Goal: Check status: Check status

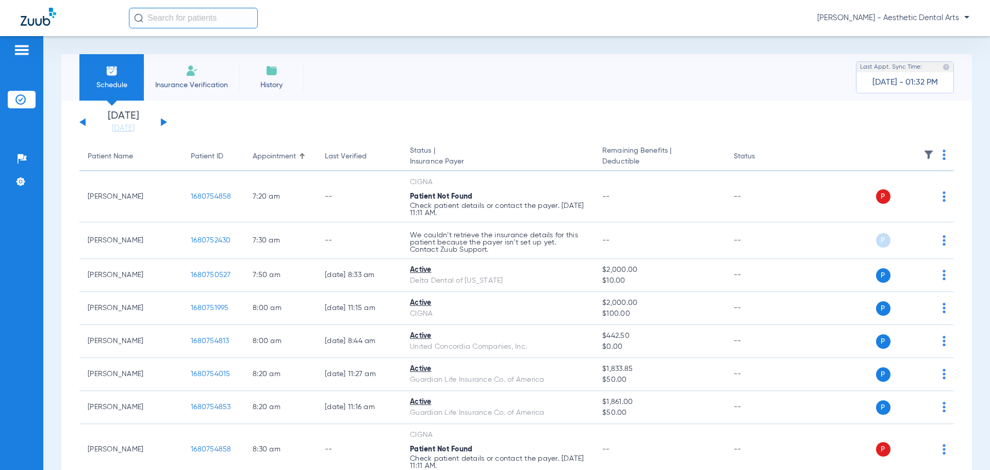
click at [161, 122] on button at bounding box center [164, 122] width 6 height 8
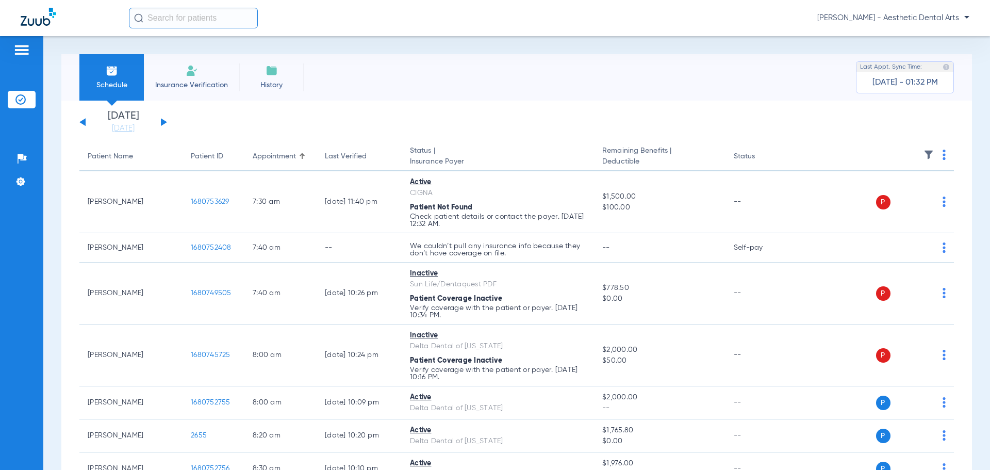
click at [161, 122] on button at bounding box center [164, 122] width 6 height 8
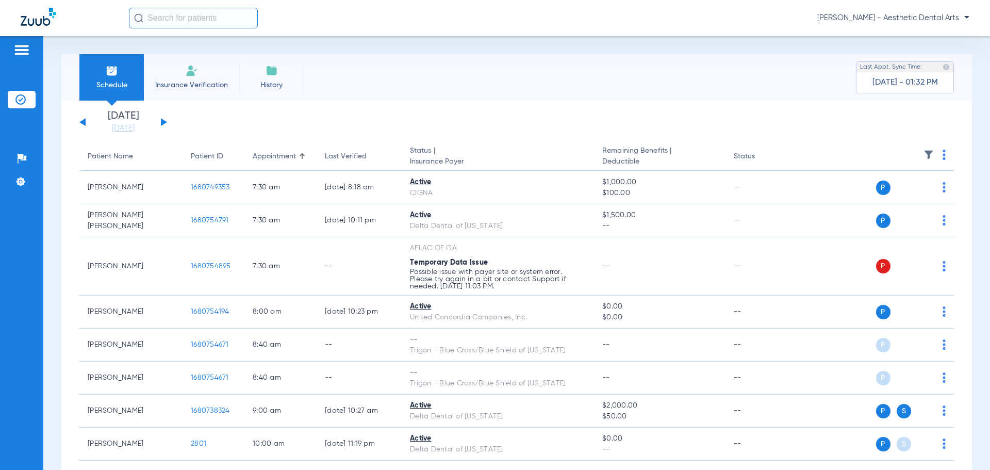
click at [161, 122] on button at bounding box center [164, 122] width 6 height 8
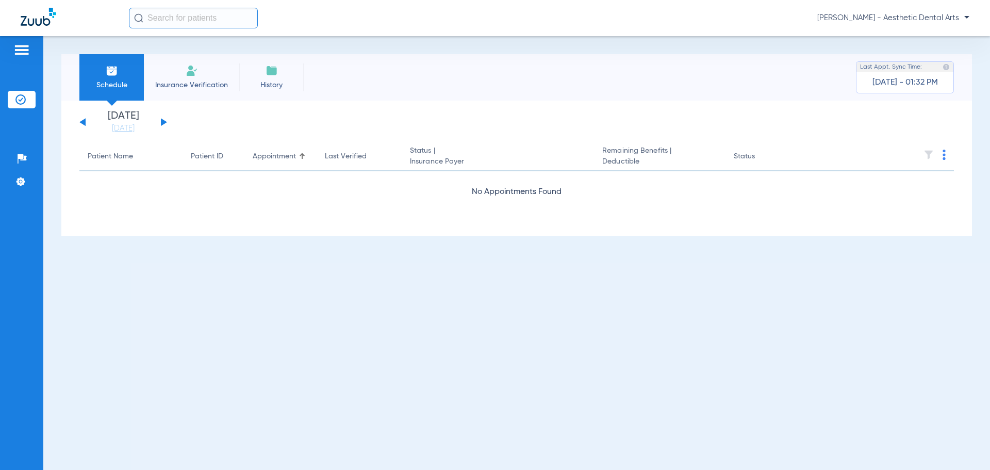
click at [161, 122] on button at bounding box center [164, 122] width 6 height 8
